Goal: Task Accomplishment & Management: Manage account settings

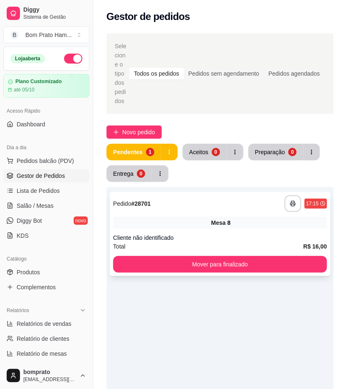
click at [182, 200] on div "**********" at bounding box center [220, 203] width 214 height 17
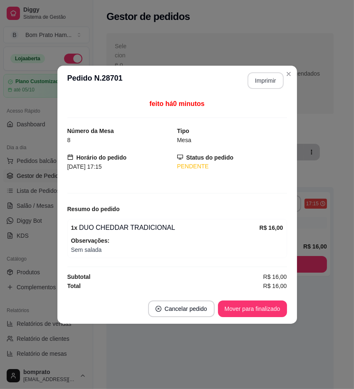
click at [272, 83] on button "Imprimir" at bounding box center [265, 80] width 36 height 17
click at [279, 314] on button "Mover para finalizado" at bounding box center [252, 309] width 69 height 17
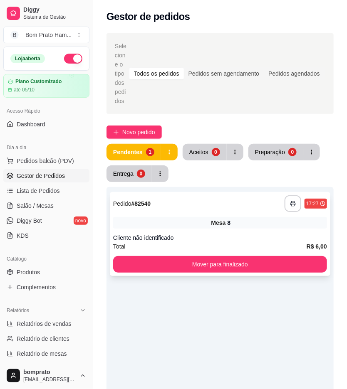
click at [186, 234] on div "Cliente não identificado" at bounding box center [220, 238] width 214 height 8
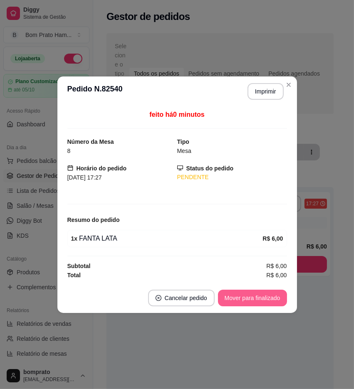
click at [238, 298] on button "Mover para finalizado" at bounding box center [252, 298] width 69 height 17
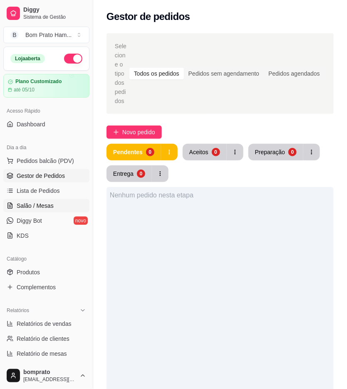
click at [39, 206] on span "Salão / Mesas" at bounding box center [35, 206] width 37 height 8
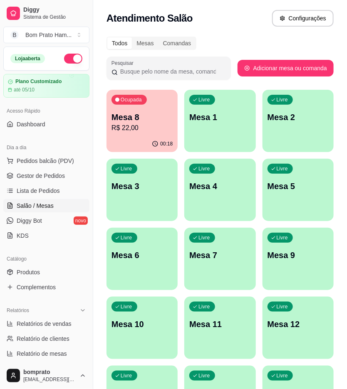
click at [161, 127] on p "R$ 22,00" at bounding box center [141, 128] width 61 height 10
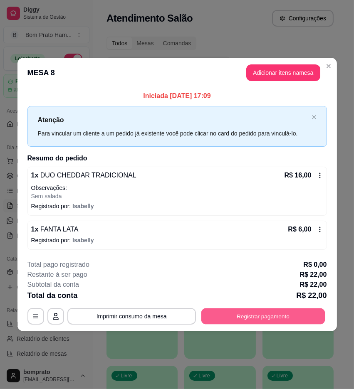
click at [296, 313] on button "Registrar pagamento" at bounding box center [263, 316] width 124 height 16
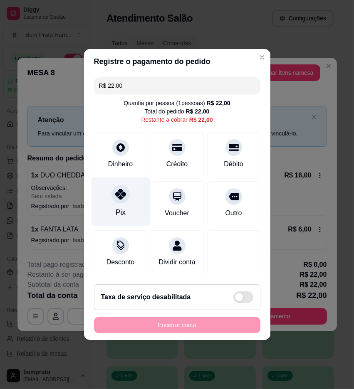
click at [109, 206] on div "Pix" at bounding box center [120, 202] width 59 height 49
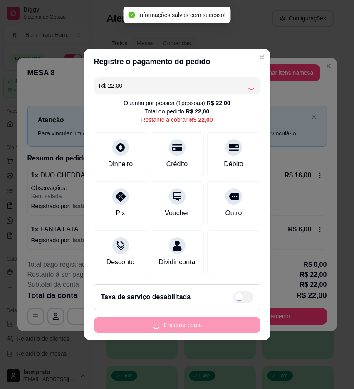
type input "R$ 0,00"
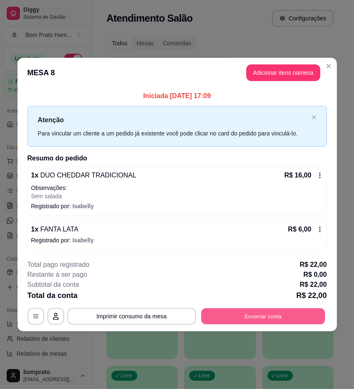
click at [255, 312] on button "Encerrar conta" at bounding box center [263, 316] width 124 height 16
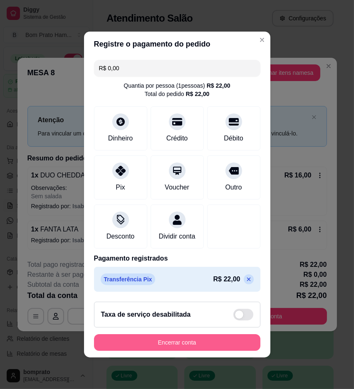
click at [240, 350] on button "Encerrar conta" at bounding box center [177, 342] width 166 height 17
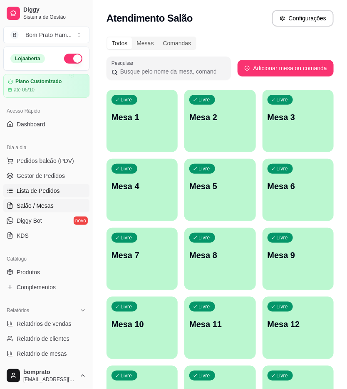
click at [50, 192] on span "Lista de Pedidos" at bounding box center [38, 191] width 43 height 8
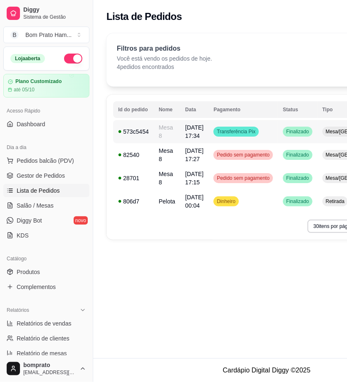
click at [276, 134] on td "Transferência Pix" at bounding box center [242, 131] width 69 height 23
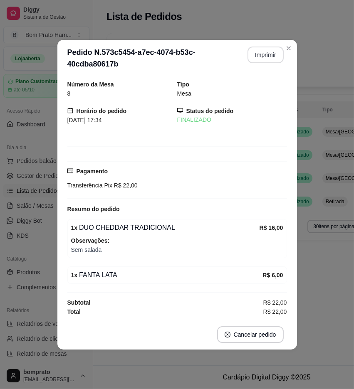
click at [260, 62] on button "Imprimir" at bounding box center [265, 55] width 36 height 17
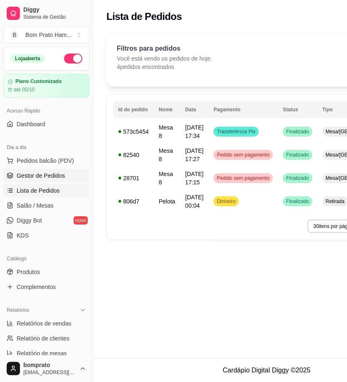
click at [12, 173] on icon at bounding box center [10, 176] width 7 height 7
